Goal: Information Seeking & Learning: Learn about a topic

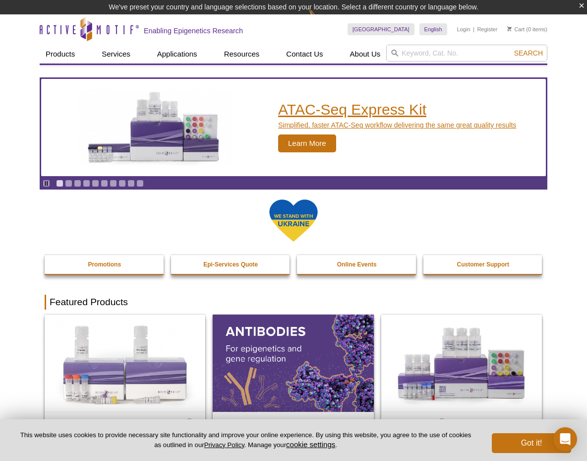
click at [305, 144] on span "Learn More" at bounding box center [307, 143] width 58 height 18
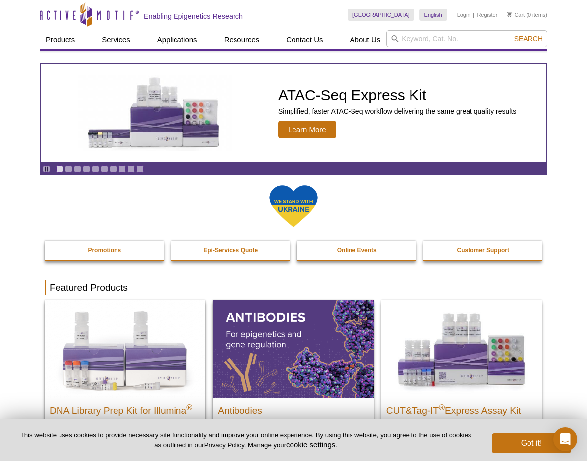
click at [303, 101] on h2 "CUT&Tag-IT ® Express Assay Kit" at bounding box center [395, 95] width 234 height 15
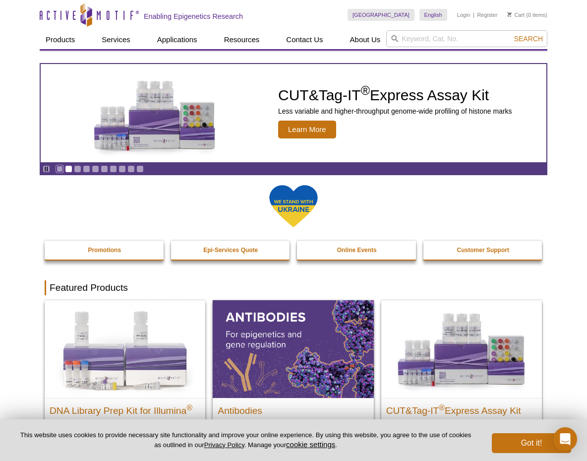
drag, startPoint x: 60, startPoint y: 171, endPoint x: 69, endPoint y: 171, distance: 8.4
click at [60, 170] on link "Go to slide 1" at bounding box center [59, 168] width 7 height 7
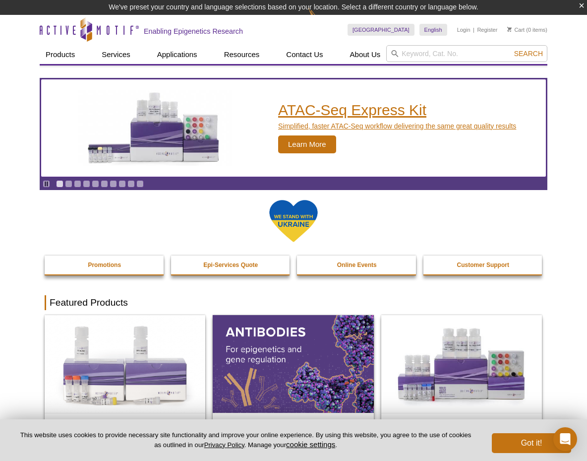
click at [331, 108] on h2 "ATAC-Seq Express Kit" at bounding box center [397, 110] width 238 height 15
